Goal: Task Accomplishment & Management: Use online tool/utility

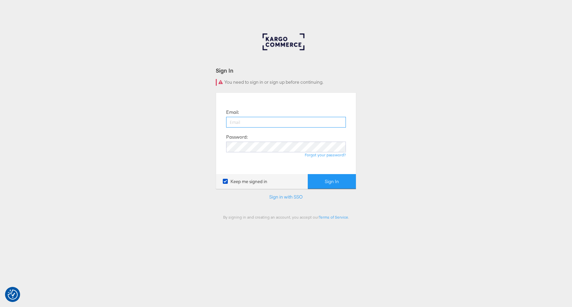
paste input "[PERSON_NAME][EMAIL_ADDRESS][DOMAIN_NAME]"
type input "[PERSON_NAME][EMAIL_ADDRESS][DOMAIN_NAME]"
click at [338, 184] on button "Sign In" at bounding box center [332, 181] width 48 height 15
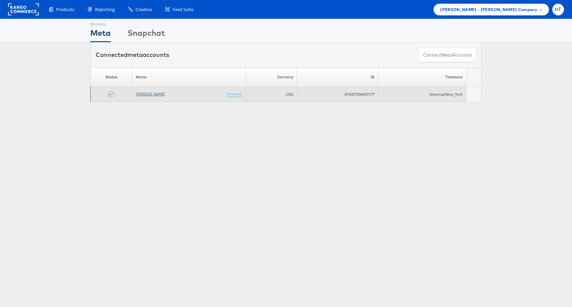
click at [149, 92] on link "[PERSON_NAME]" at bounding box center [150, 93] width 29 height 5
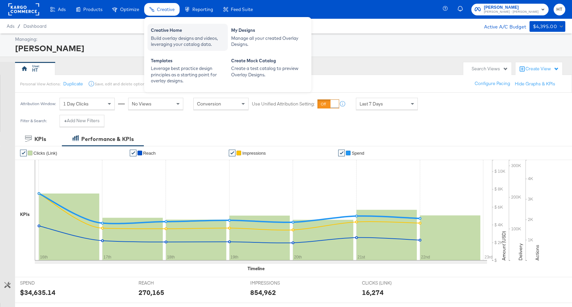
click at [167, 39] on div "Build overlay designs and videos, leveraging your catalog data." at bounding box center [188, 41] width 74 height 12
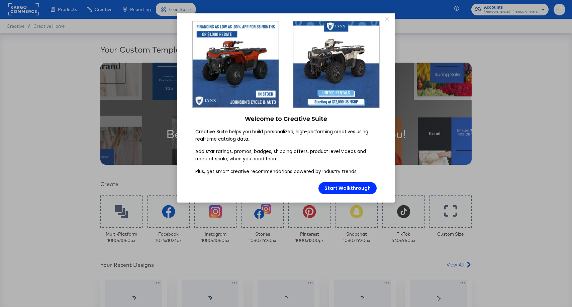
click at [387, 13] on appcues "× Welcome to Creative Suite Creative Suite helps you build personalized, high-p…" at bounding box center [286, 153] width 572 height 307
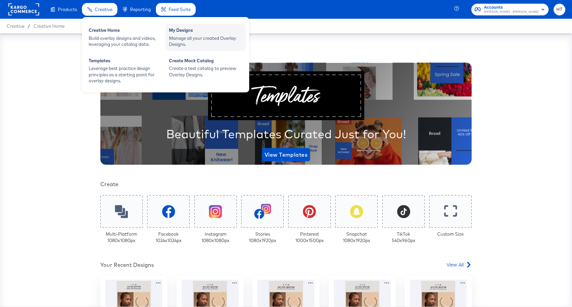
click at [179, 39] on div "Manage all your created Overlay Designs." at bounding box center [206, 41] width 74 height 12
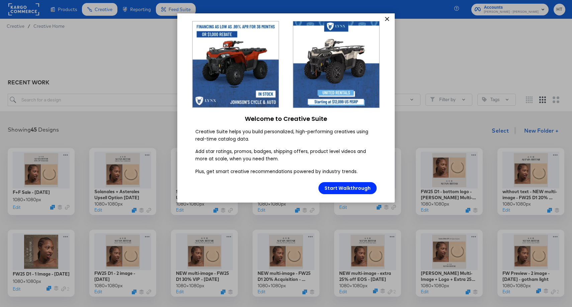
click at [387, 18] on link "×" at bounding box center [387, 19] width 12 height 12
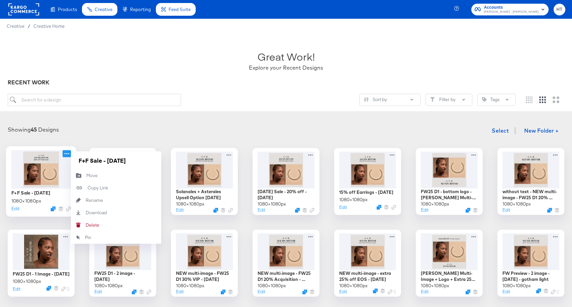
click at [68, 154] on icon at bounding box center [67, 153] width 8 height 7
click at [37, 211] on div "Edit" at bounding box center [41, 208] width 60 height 6
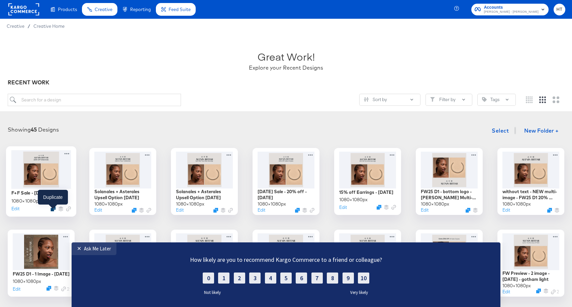
click at [55, 211] on icon "Duplicate" at bounding box center [52, 208] width 5 height 5
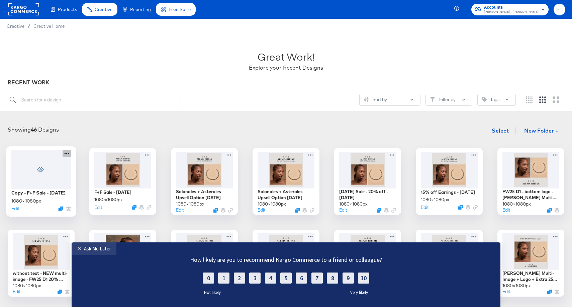
click at [67, 153] on icon at bounding box center [67, 153] width 8 height 7
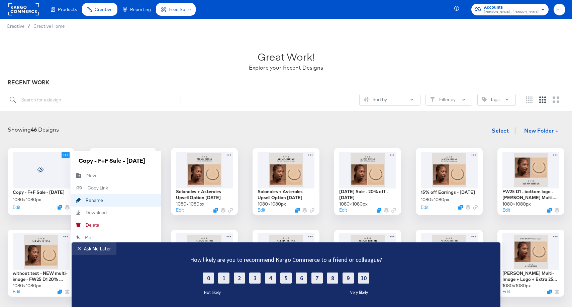
click at [86, 200] on div "Rename Rename" at bounding box center [86, 200] width 0 height 0
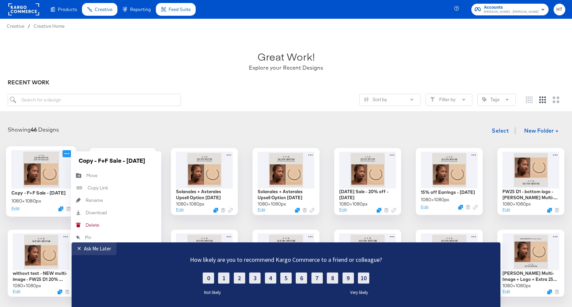
drag, startPoint x: 103, startPoint y: 163, endPoint x: 67, endPoint y: 158, distance: 36.5
click at [67, 158] on div "Copy - F+F Sale - [DATE] 1080 × 1080 px Edit Copy - F+F Sale - [DATE] Move Move…" at bounding box center [41, 181] width 67 height 67
click at [111, 165] on input "Copy - F+F Sale - [DATE]" at bounding box center [116, 160] width 80 height 13
drag, startPoint x: 108, startPoint y: 161, endPoint x: 70, endPoint y: 160, distance: 38.1
click at [70, 160] on div "Copy - F+F Sale - [DATE] 1080 × 1080 px Edit Copy - F+F Sale - [DATE] Move Move…" at bounding box center [41, 181] width 67 height 67
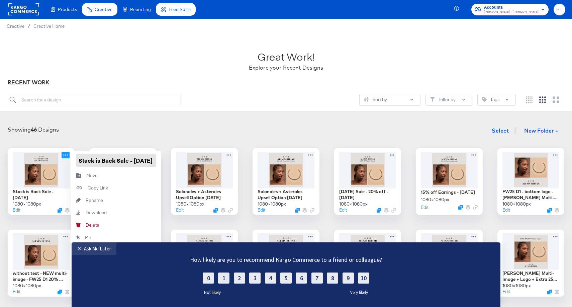
scroll to position [0, 24]
type input "Stack is Back Sale - [DATE]"
click at [110, 118] on div "Showing 46 Designs Select New Folder + Stack is Back Sale - [DATE] 1080 × 1080 …" at bounding box center [286, 291] width 572 height 349
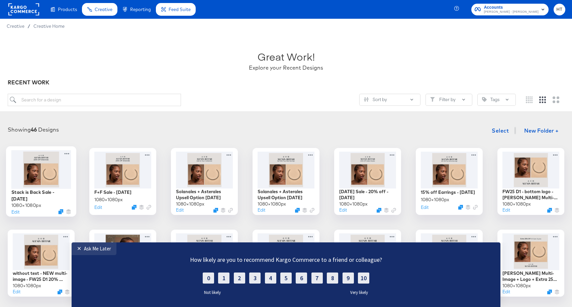
click at [42, 168] on div at bounding box center [41, 169] width 60 height 38
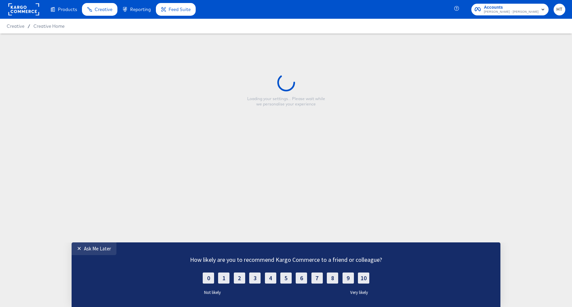
type input "Stack is Back Sale - [DATE]"
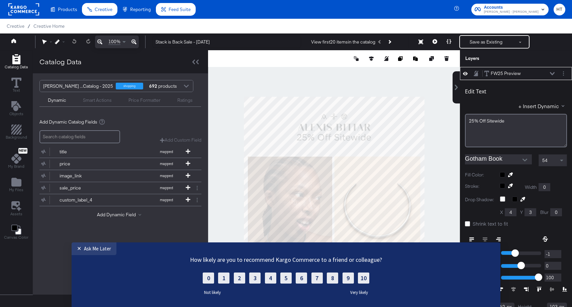
scroll to position [7, 0]
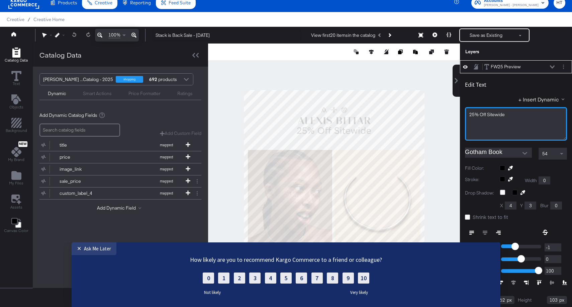
click at [489, 115] on span "25% Off Sitewide" at bounding box center [486, 114] width 35 height 6
click at [564, 154] on span at bounding box center [562, 153] width 8 height 11
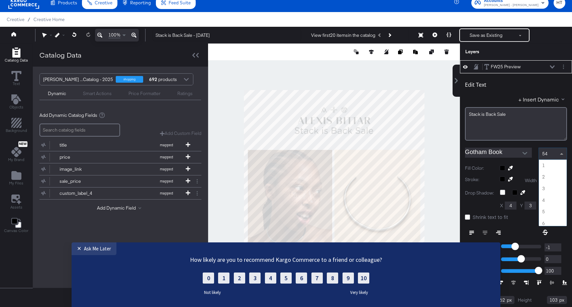
click at [561, 152] on span at bounding box center [562, 153] width 8 height 11
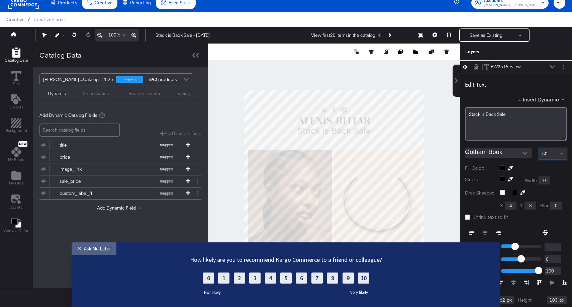
click at [103, 247] on div "Ask Me Later" at bounding box center [97, 248] width 27 height 6
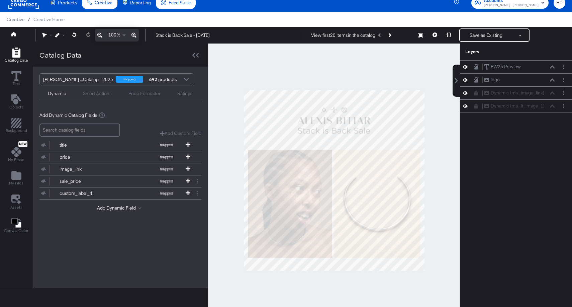
click at [444, 180] on div at bounding box center [334, 180] width 252 height 274
click at [437, 36] on button at bounding box center [435, 34] width 14 height 13
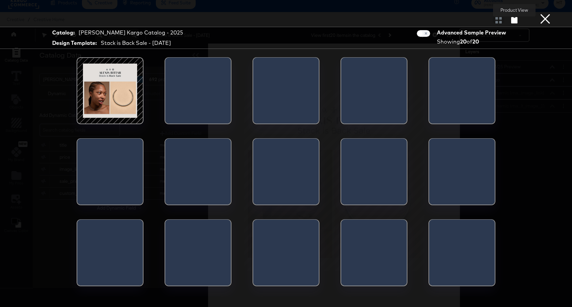
click at [515, 21] on icon "button" at bounding box center [514, 20] width 6 height 6
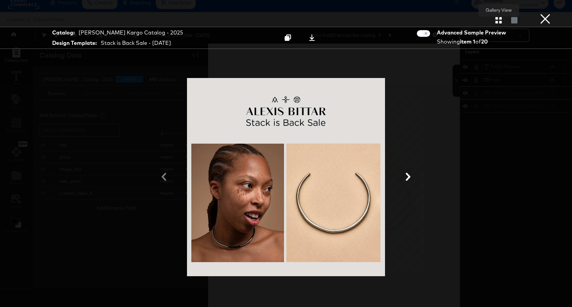
click at [496, 19] on icon "button" at bounding box center [498, 20] width 6 height 6
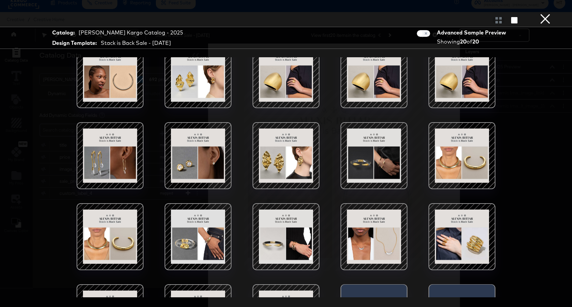
scroll to position [43, 0]
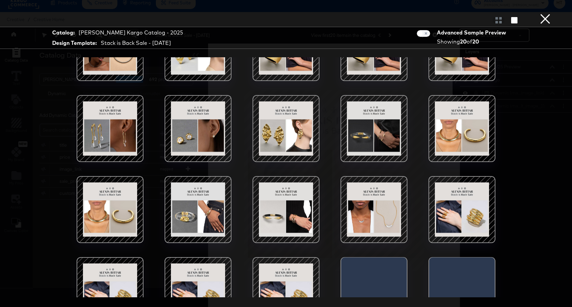
click at [201, 212] on div at bounding box center [198, 209] width 57 height 57
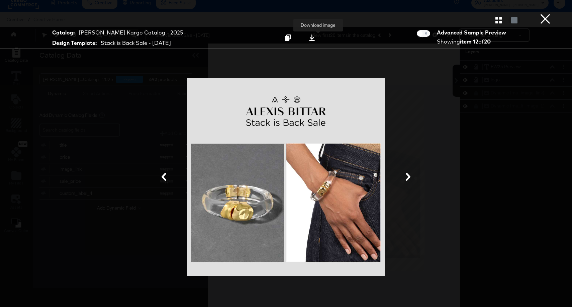
click at [317, 42] on button at bounding box center [311, 38] width 21 height 12
click at [544, 13] on button "×" at bounding box center [544, 6] width 13 height 13
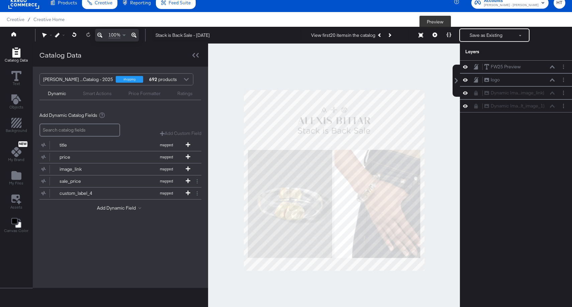
click at [432, 30] on button at bounding box center [435, 34] width 14 height 13
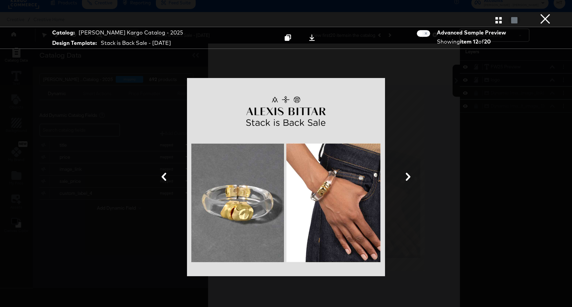
click at [548, 13] on button "×" at bounding box center [544, 6] width 13 height 13
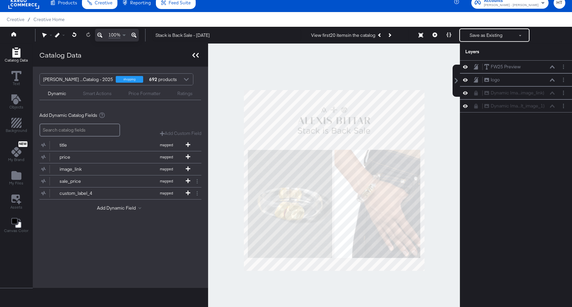
click at [195, 54] on icon at bounding box center [195, 55] width 6 height 5
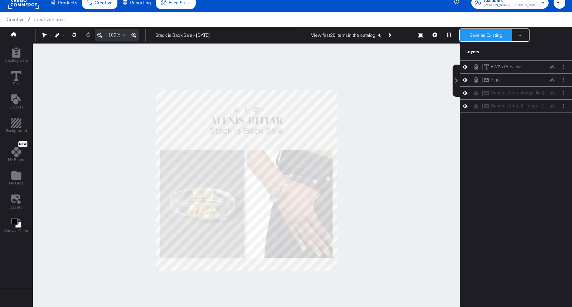
click at [481, 34] on button "Save as Existing" at bounding box center [486, 35] width 52 height 12
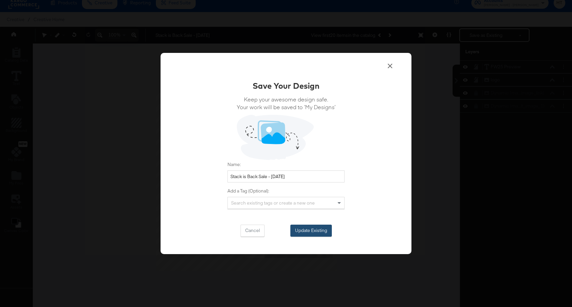
click at [312, 226] on button "Update Existing" at bounding box center [310, 230] width 41 height 12
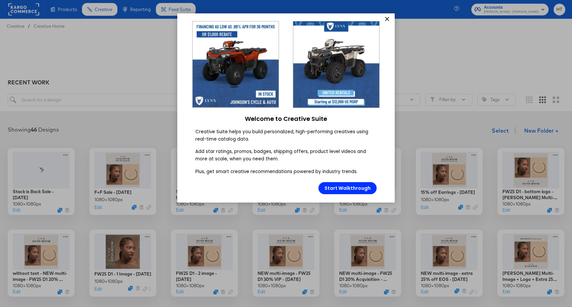
click at [388, 20] on link "×" at bounding box center [387, 19] width 12 height 12
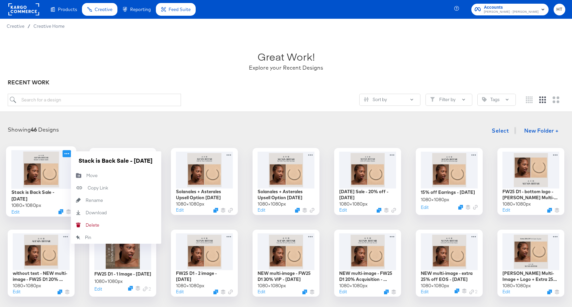
click at [67, 154] on icon at bounding box center [67, 153] width 8 height 7
click at [97, 127] on div "Showing 46 Designs Select New Folder +" at bounding box center [286, 131] width 559 height 14
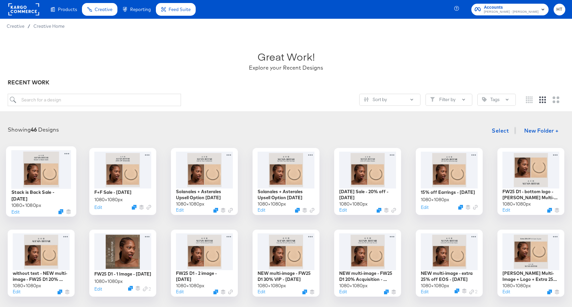
click at [60, 208] on div "Edit" at bounding box center [41, 211] width 60 height 6
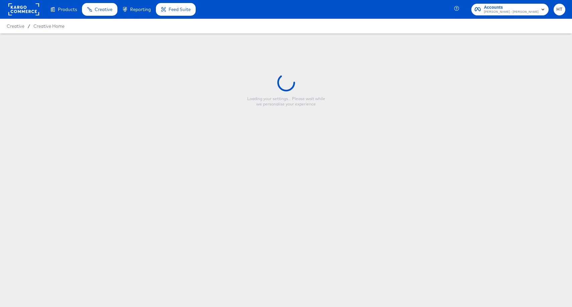
type input "Stack is Back Sale - [DATE]"
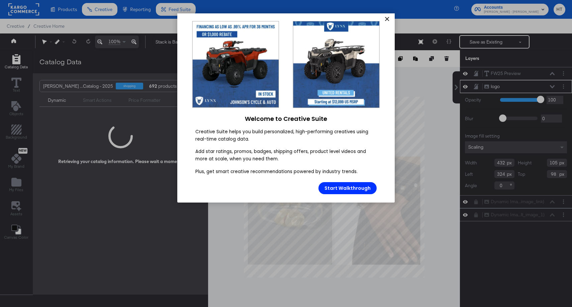
click at [387, 20] on link "×" at bounding box center [387, 19] width 12 height 12
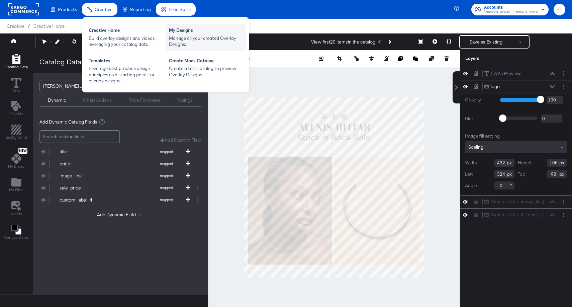
click at [179, 40] on div "Manage all your created Overlay Designs." at bounding box center [206, 41] width 74 height 12
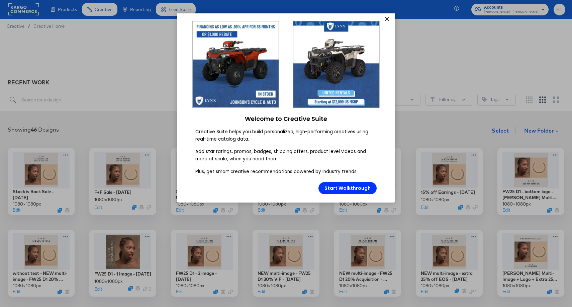
click at [390, 19] on link "×" at bounding box center [387, 19] width 12 height 12
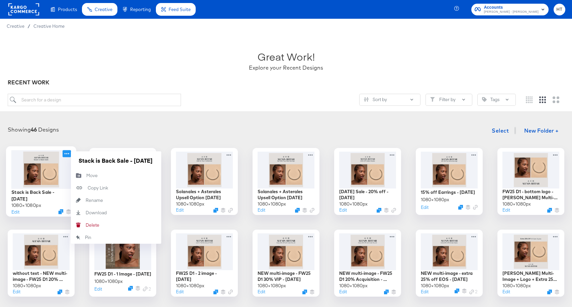
click at [68, 153] on icon at bounding box center [67, 153] width 8 height 7
click at [86, 200] on div "Rename Rename" at bounding box center [86, 200] width 0 height 0
click at [102, 161] on input "Stack is Back Sale - [DATE]" at bounding box center [116, 160] width 80 height 13
click at [103, 161] on input "Stack is Back Sale - [DATE]" at bounding box center [116, 160] width 80 height 13
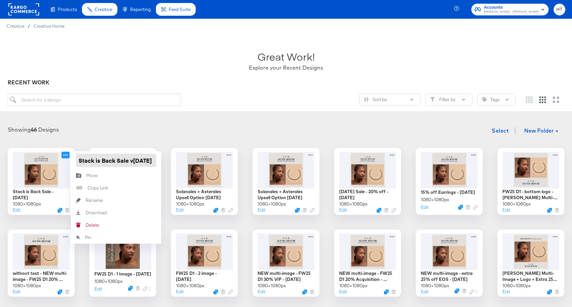
type input "Stack is Back Sale v[DATE]"
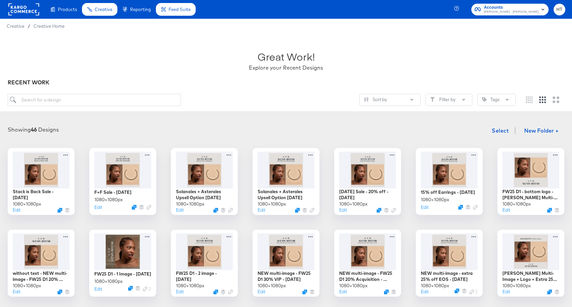
click at [129, 138] on div "Showing 46 Designs Select New Folder + Stack is Back Sale - [DATE] 1080 × 1080 …" at bounding box center [286, 292] width 559 height 336
click at [60, 210] on icon "Duplicate" at bounding box center [60, 208] width 5 height 5
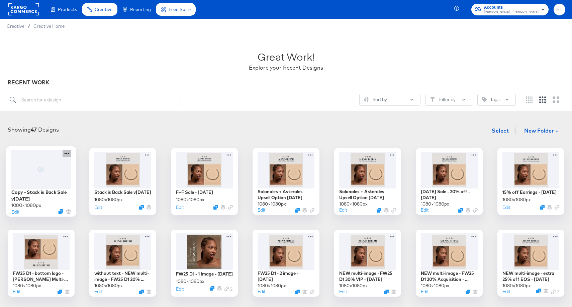
click at [63, 151] on icon at bounding box center [67, 153] width 8 height 7
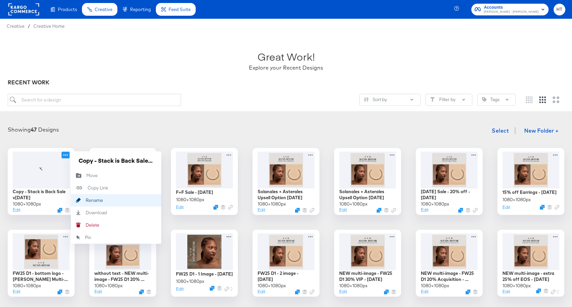
click at [86, 200] on div "Rename Rename" at bounding box center [86, 200] width 0 height 0
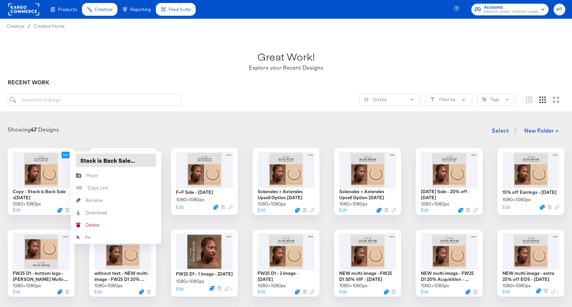
click at [102, 161] on input "Copy - Stack is Back Sale v[DATE]" at bounding box center [116, 160] width 80 height 13
drag, startPoint x: 99, startPoint y: 161, endPoint x: 79, endPoint y: 160, distance: 20.1
click at [79, 160] on input "Copy - Stack is Back Sale v[DATE]" at bounding box center [116, 160] width 80 height 13
type input "Stack is Back Sale v[DATE]"
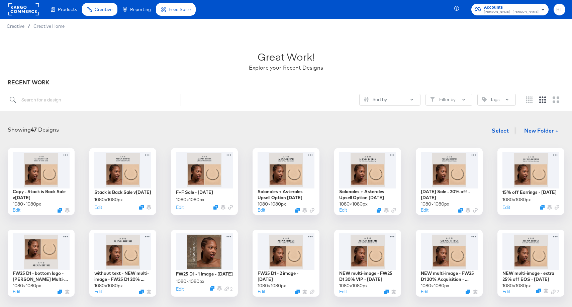
click at [82, 127] on div "Showing 47 Designs Select New Folder +" at bounding box center [286, 131] width 559 height 14
click at [22, 183] on div at bounding box center [41, 169] width 60 height 38
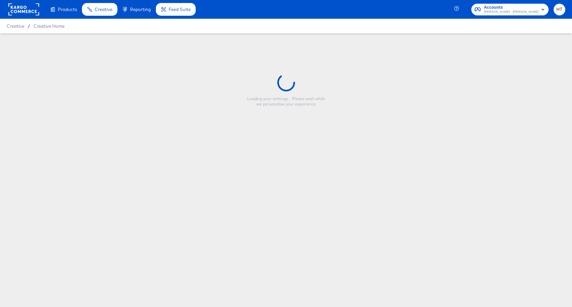
type input "Stack is Back Sale v[DATE]"
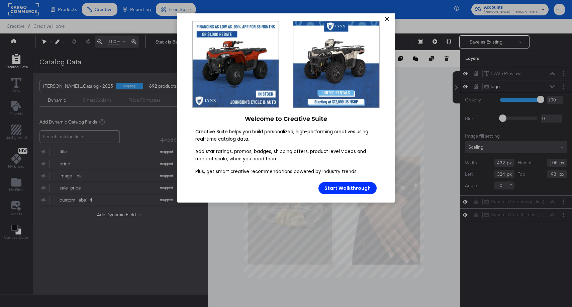
click at [387, 21] on link "×" at bounding box center [387, 19] width 12 height 12
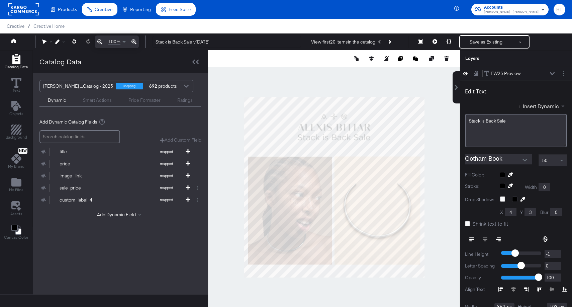
scroll to position [7, 0]
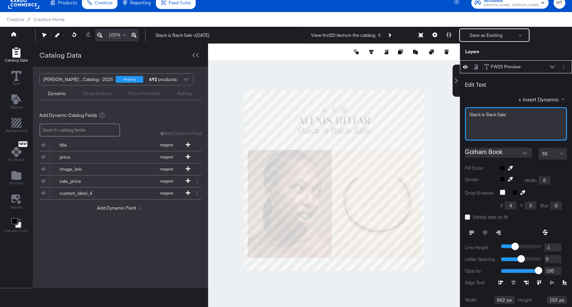
click at [488, 113] on span "Stack is Back Sale" at bounding box center [487, 114] width 37 height 6
click at [557, 155] on div "50" at bounding box center [553, 153] width 28 height 11
click at [563, 155] on span at bounding box center [562, 153] width 8 height 11
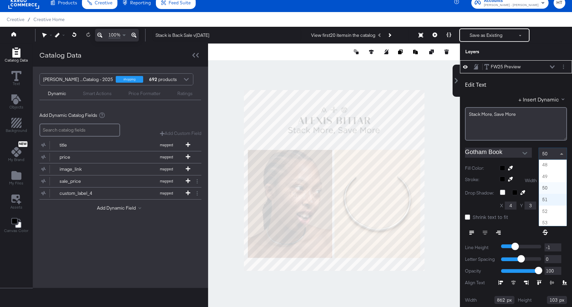
scroll to position [543, 0]
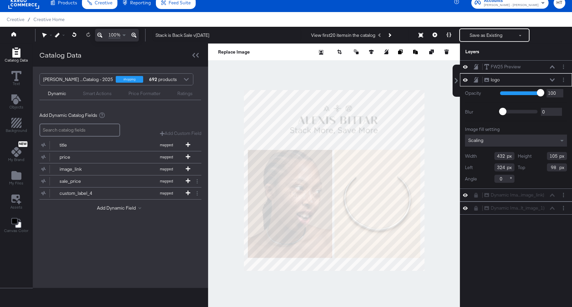
type input "476"
type input "116"
type input "88"
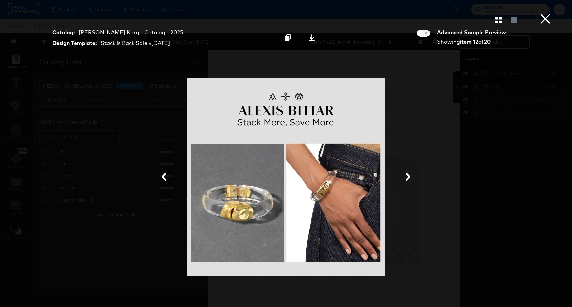
scroll to position [7, 0]
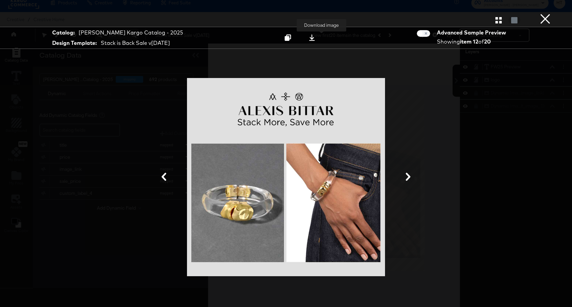
click at [316, 41] on div at bounding box center [311, 37] width 9 height 7
click at [548, 13] on button "×" at bounding box center [544, 6] width 13 height 13
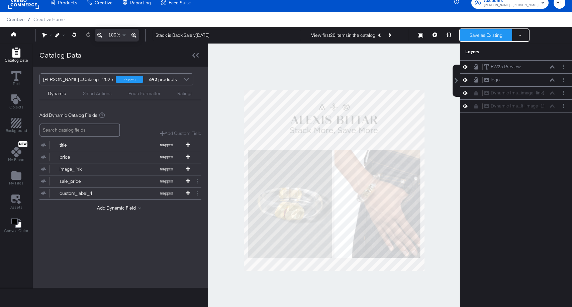
click at [488, 37] on button "Save as Existing" at bounding box center [486, 35] width 52 height 12
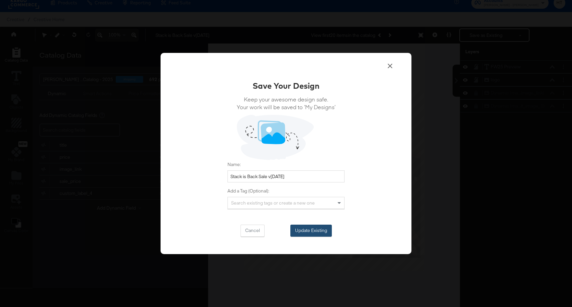
click at [310, 233] on button "Update Existing" at bounding box center [310, 230] width 41 height 12
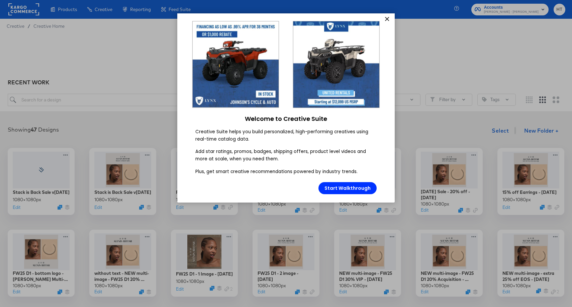
click at [386, 20] on link "×" at bounding box center [387, 19] width 12 height 12
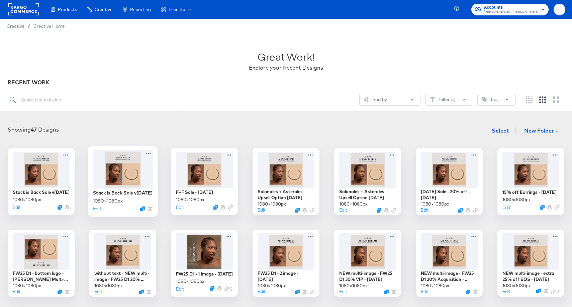
click at [119, 167] on div at bounding box center [123, 169] width 60 height 38
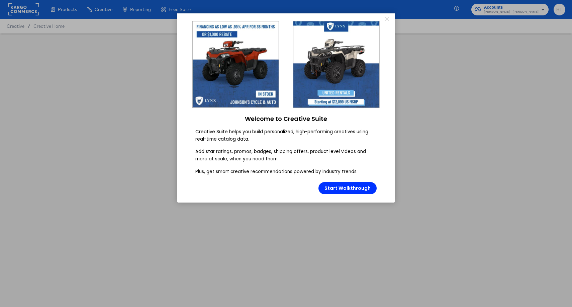
type input "Stack is Back Sale v[DATE]"
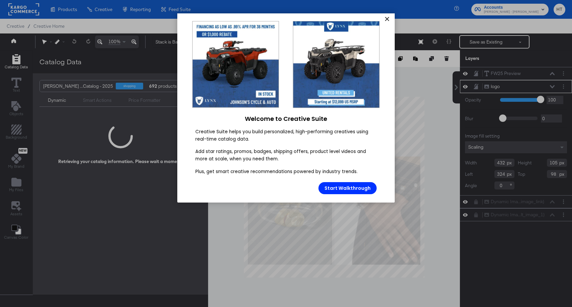
click at [389, 20] on link "×" at bounding box center [387, 19] width 12 height 12
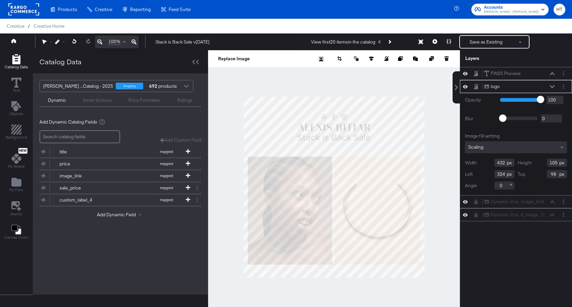
click at [429, 86] on div at bounding box center [334, 187] width 252 height 274
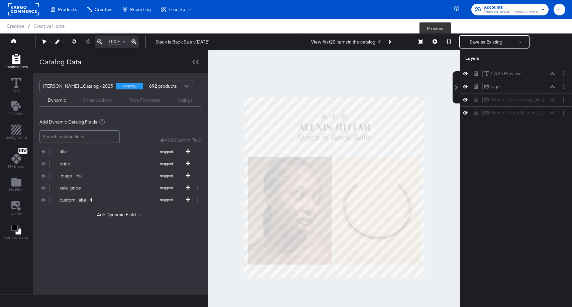
click at [435, 42] on icon at bounding box center [434, 41] width 5 height 5
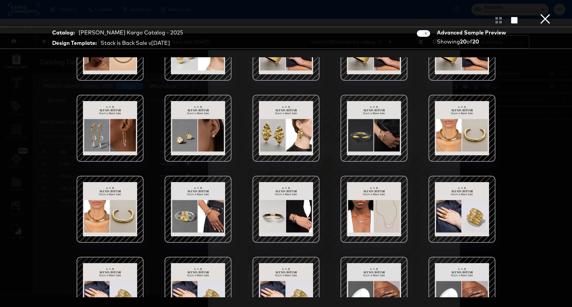
scroll to position [48, 0]
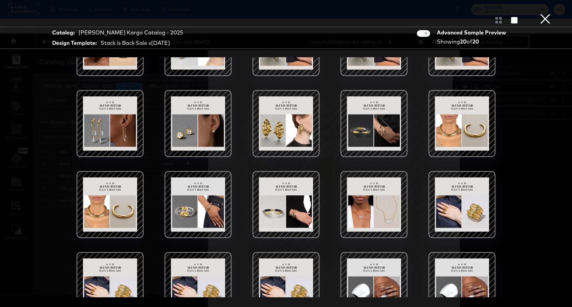
click at [213, 221] on div at bounding box center [198, 204] width 57 height 57
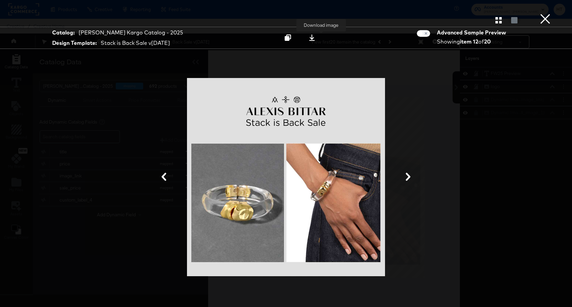
click at [315, 40] on icon at bounding box center [312, 37] width 6 height 6
click at [545, 13] on button "×" at bounding box center [544, 6] width 13 height 13
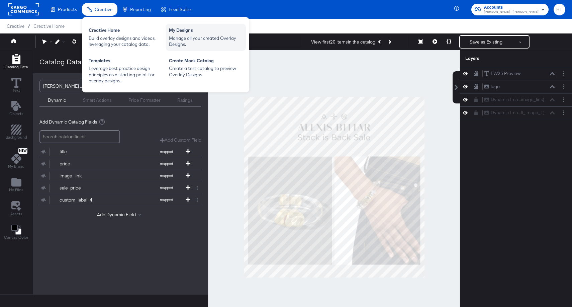
click at [186, 43] on div "Manage all your created Overlay Designs." at bounding box center [206, 41] width 74 height 12
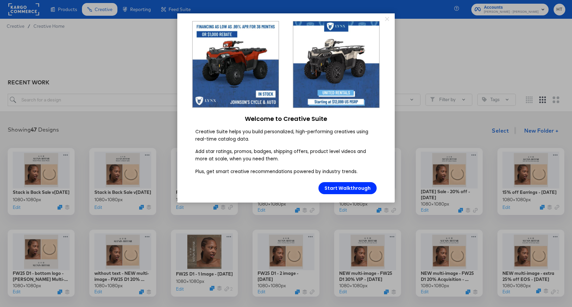
click at [163, 89] on appcues "× Welcome to Creative Suite Creative Suite helps you build personalized, high-p…" at bounding box center [286, 153] width 572 height 307
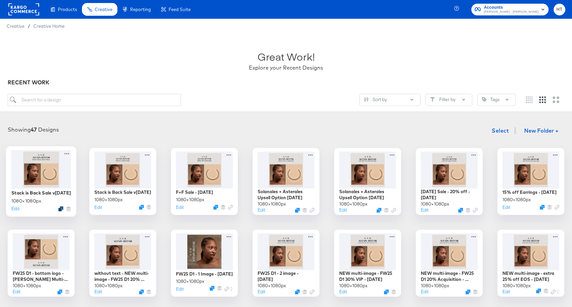
click at [60, 209] on icon "Duplicate" at bounding box center [60, 208] width 5 height 5
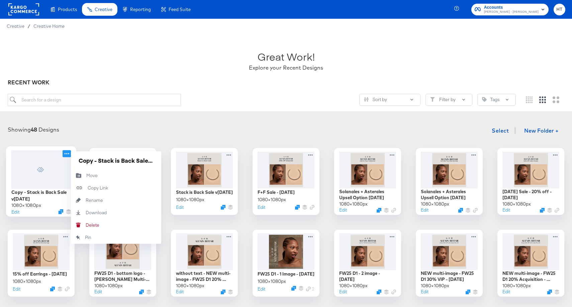
click at [68, 153] on icon at bounding box center [67, 153] width 8 height 7
click at [86, 200] on div "Rename Rename" at bounding box center [86, 200] width 0 height 0
click at [103, 161] on input "Copy - Stack is Back Sale v[DATE]" at bounding box center [116, 160] width 80 height 13
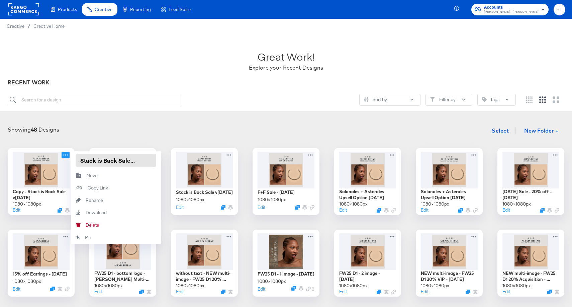
scroll to position [0, 0]
drag, startPoint x: 99, startPoint y: 162, endPoint x: 72, endPoint y: 161, distance: 26.8
click at [72, 161] on div "Copy - Stack is Back Sale v3 - September 2025" at bounding box center [116, 160] width 90 height 18
type input "Stack is Back Sale v3 - September 2025"
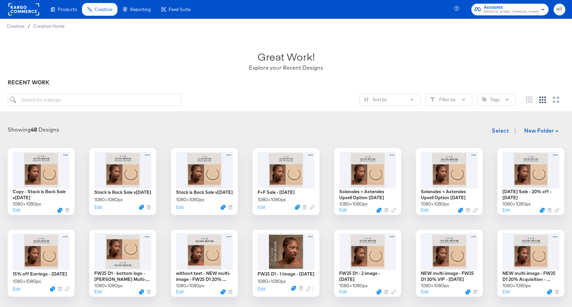
click at [80, 132] on div "Showing 48 Designs Select New Folder +" at bounding box center [286, 131] width 559 height 14
click at [46, 173] on div at bounding box center [41, 169] width 60 height 38
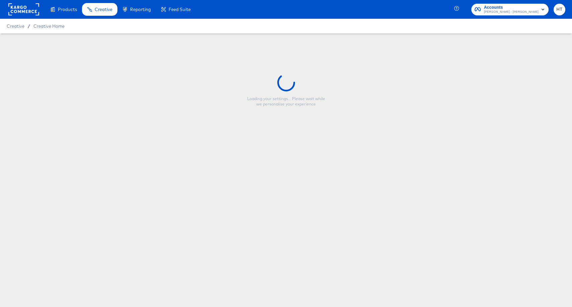
type input "Stack is Back Sale v3 - September 2025"
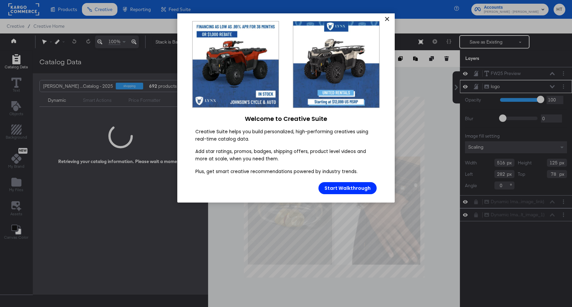
click at [387, 19] on link "×" at bounding box center [387, 19] width 12 height 12
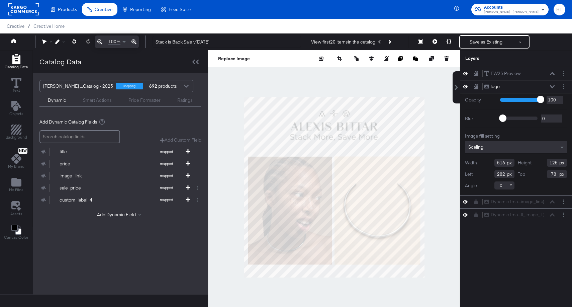
scroll to position [7, 0]
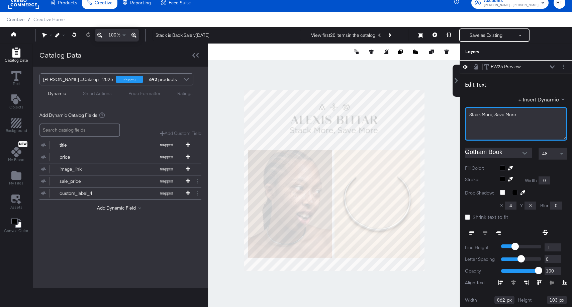
click at [502, 113] on span "Stack More, Save More" at bounding box center [492, 114] width 47 height 6
click at [550, 154] on div "48" at bounding box center [553, 153] width 28 height 11
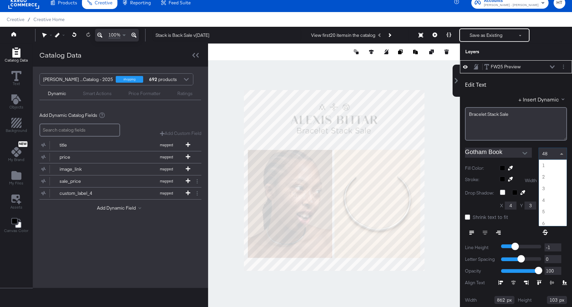
click at [559, 153] on span at bounding box center [562, 153] width 8 height 11
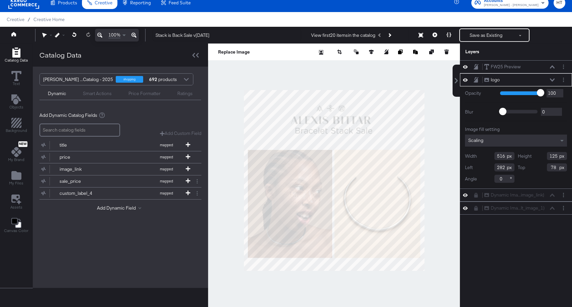
type input "476"
type input "116"
type input "88"
type input "440"
type input "107"
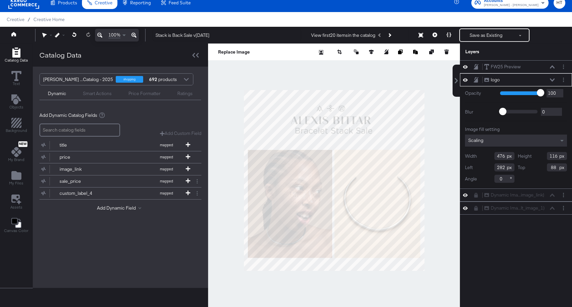
type input "317"
type input "96"
click at [373, 51] on icon at bounding box center [371, 51] width 5 height 5
click at [321, 65] on icon at bounding box center [321, 64] width 5 height 5
type input "320"
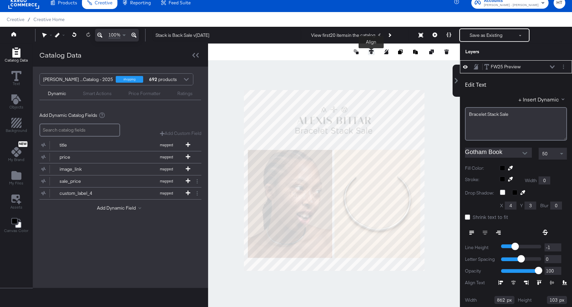
click at [373, 53] on icon at bounding box center [371, 51] width 5 height 5
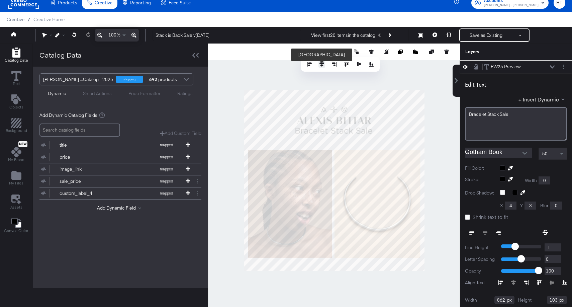
click at [322, 65] on icon at bounding box center [321, 64] width 5 height 5
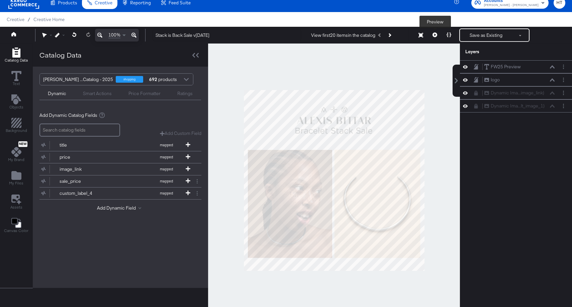
click at [435, 35] on icon at bounding box center [434, 34] width 5 height 5
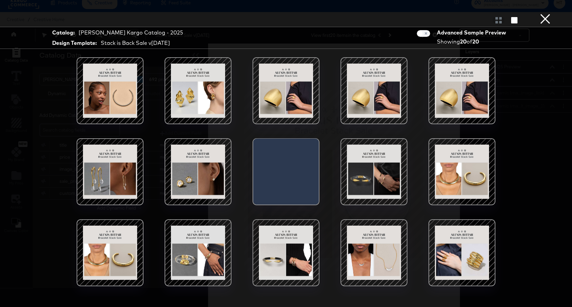
click at [201, 251] on div at bounding box center [198, 252] width 57 height 57
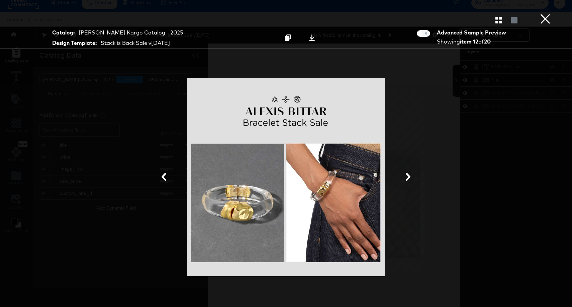
click at [543, 13] on button "×" at bounding box center [544, 6] width 13 height 13
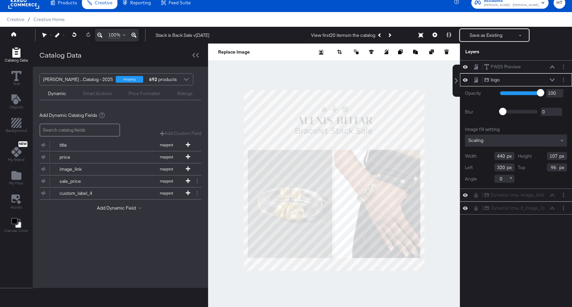
type input "448"
type input "109"
type input "95"
type input "455"
type input "111"
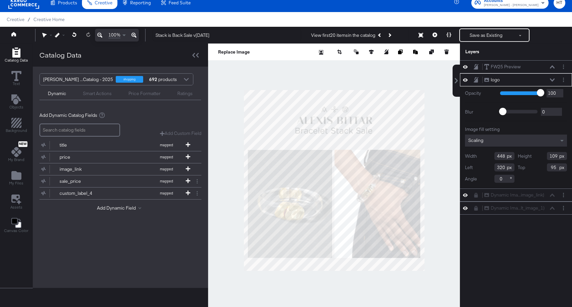
type input "313"
type input "93"
type input "457"
type input "311"
type input "92"
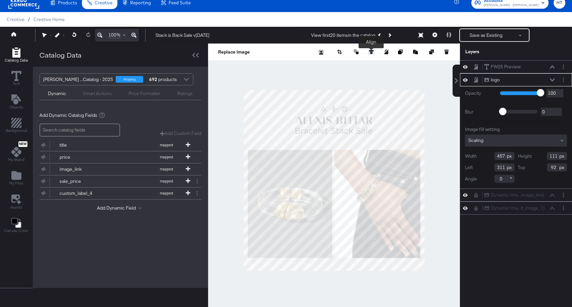
click at [371, 52] on icon at bounding box center [371, 51] width 5 height 5
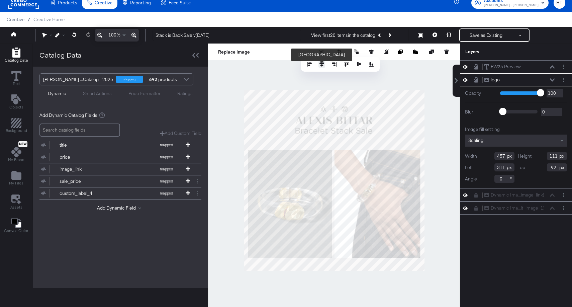
click at [321, 67] on button at bounding box center [321, 64] width 7 height 7
type input "312"
click at [429, 111] on div at bounding box center [334, 180] width 252 height 274
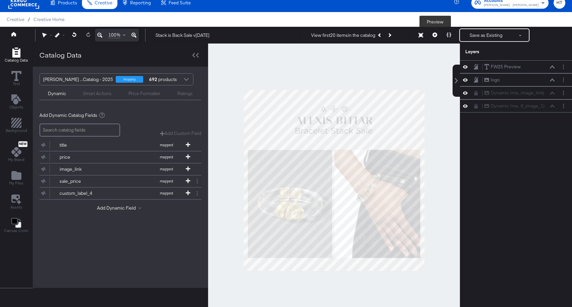
click at [435, 36] on icon at bounding box center [434, 34] width 5 height 5
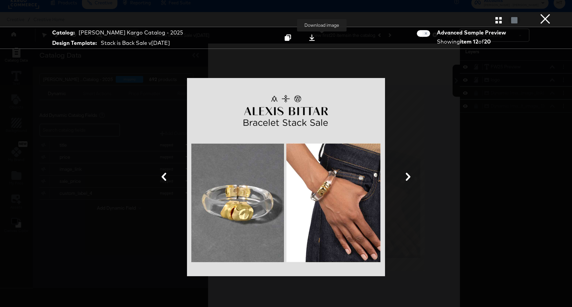
click at [315, 40] on icon at bounding box center [312, 37] width 6 height 6
click at [548, 13] on button "×" at bounding box center [544, 6] width 13 height 13
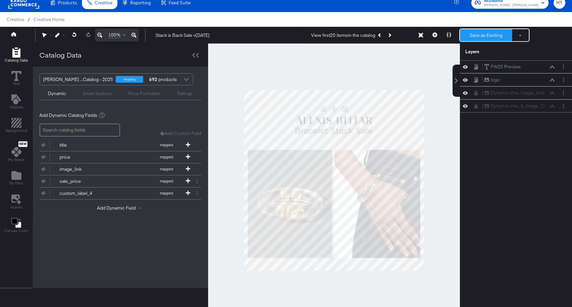
click at [479, 34] on button "Save as Existing" at bounding box center [486, 35] width 52 height 12
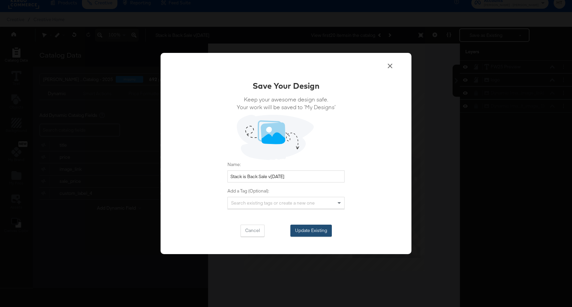
click at [321, 232] on button "Update Existing" at bounding box center [310, 230] width 41 height 12
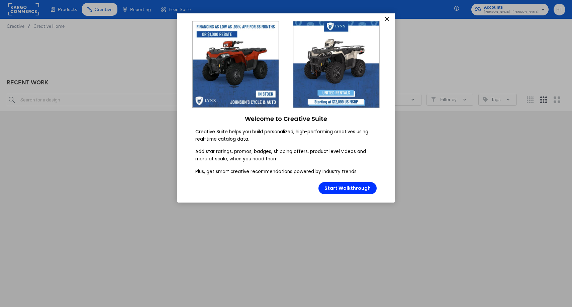
click at [389, 18] on link "×" at bounding box center [387, 19] width 12 height 12
